Goal: Find specific page/section: Find specific page/section

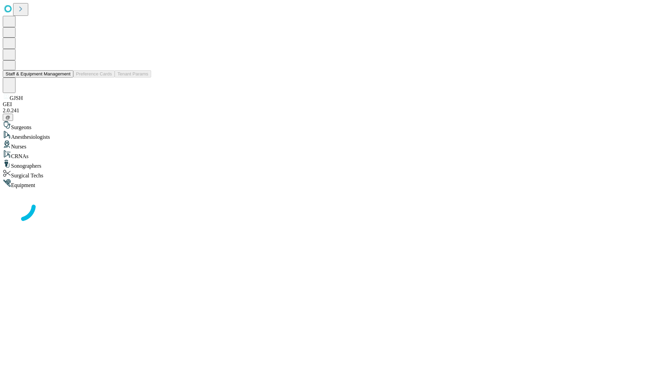
click at [66, 77] on button "Staff & Equipment Management" at bounding box center [38, 73] width 71 height 7
